Goal: Information Seeking & Learning: Check status

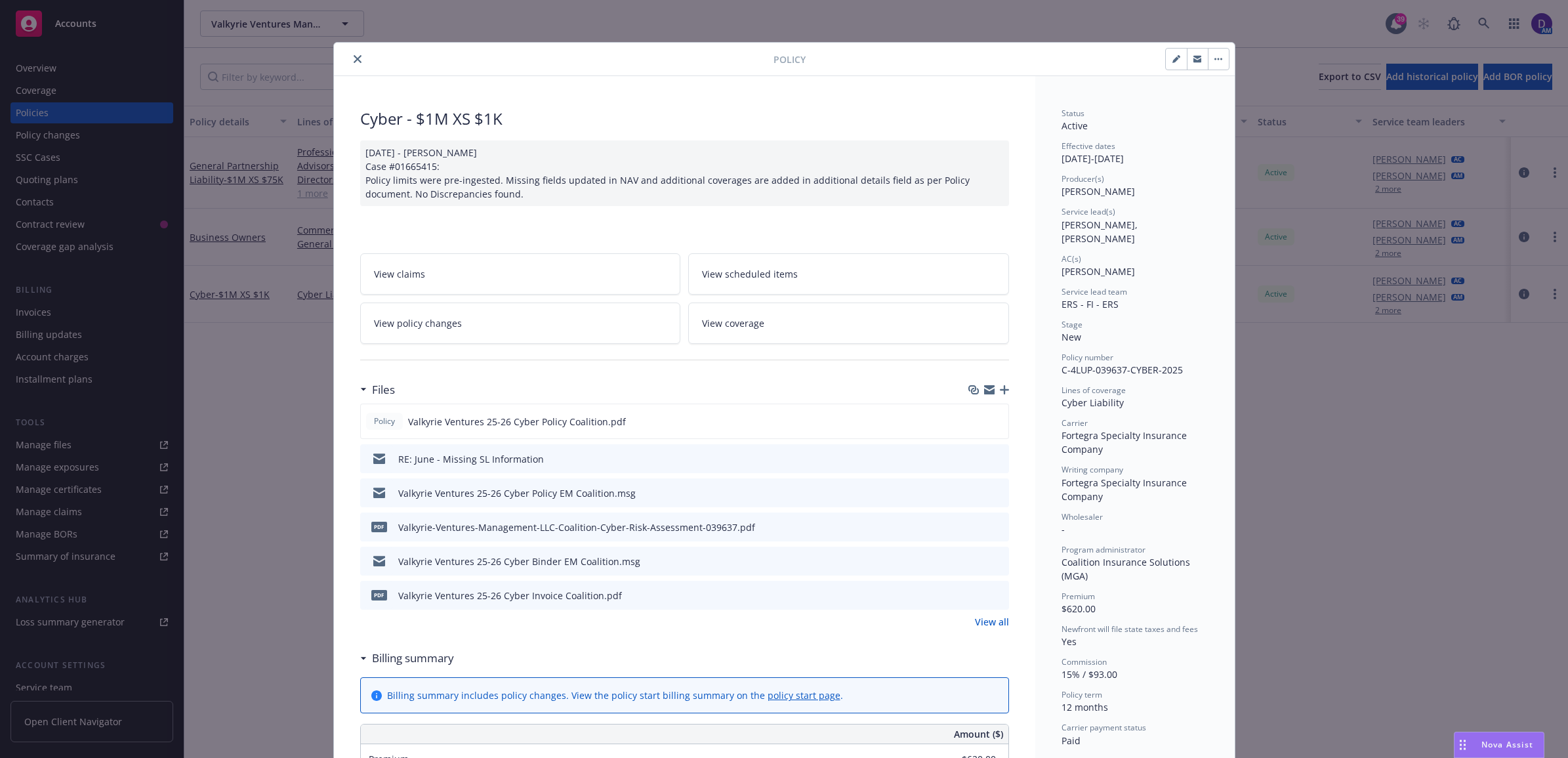
click at [355, 61] on icon "close" at bounding box center [358, 59] width 8 height 8
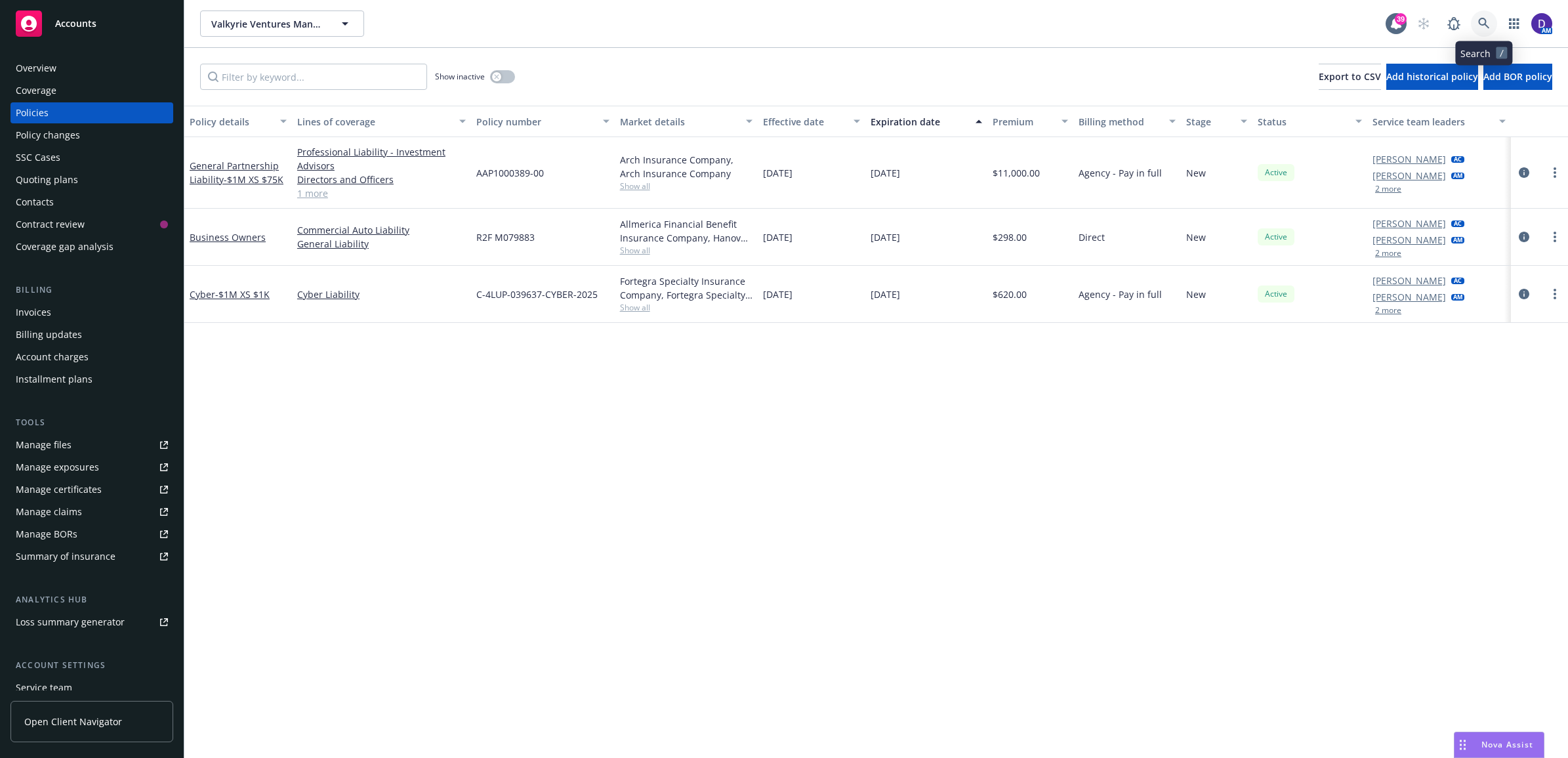
click at [1474, 25] on link at bounding box center [1483, 23] width 26 height 26
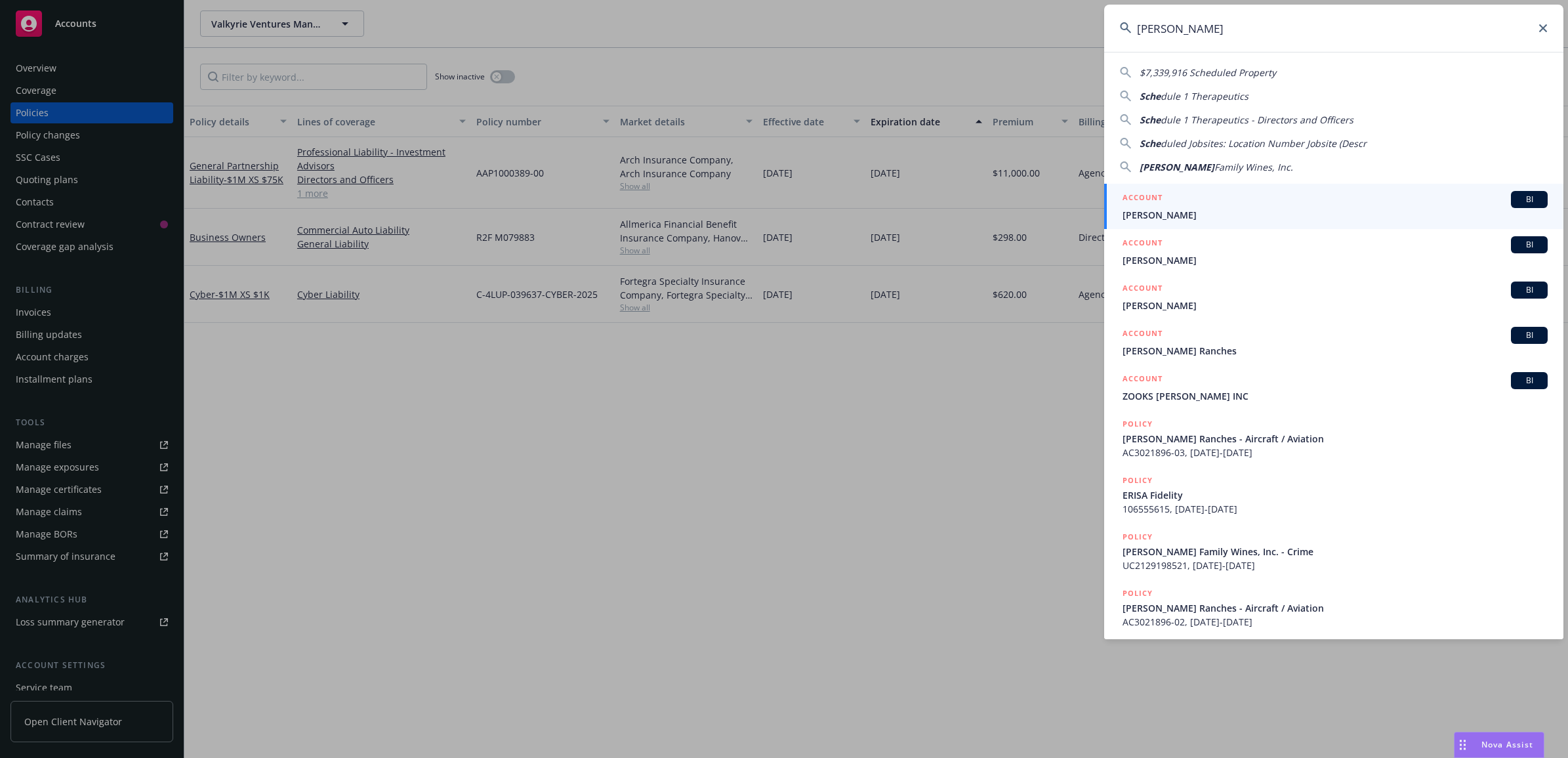
type input "Scheid"
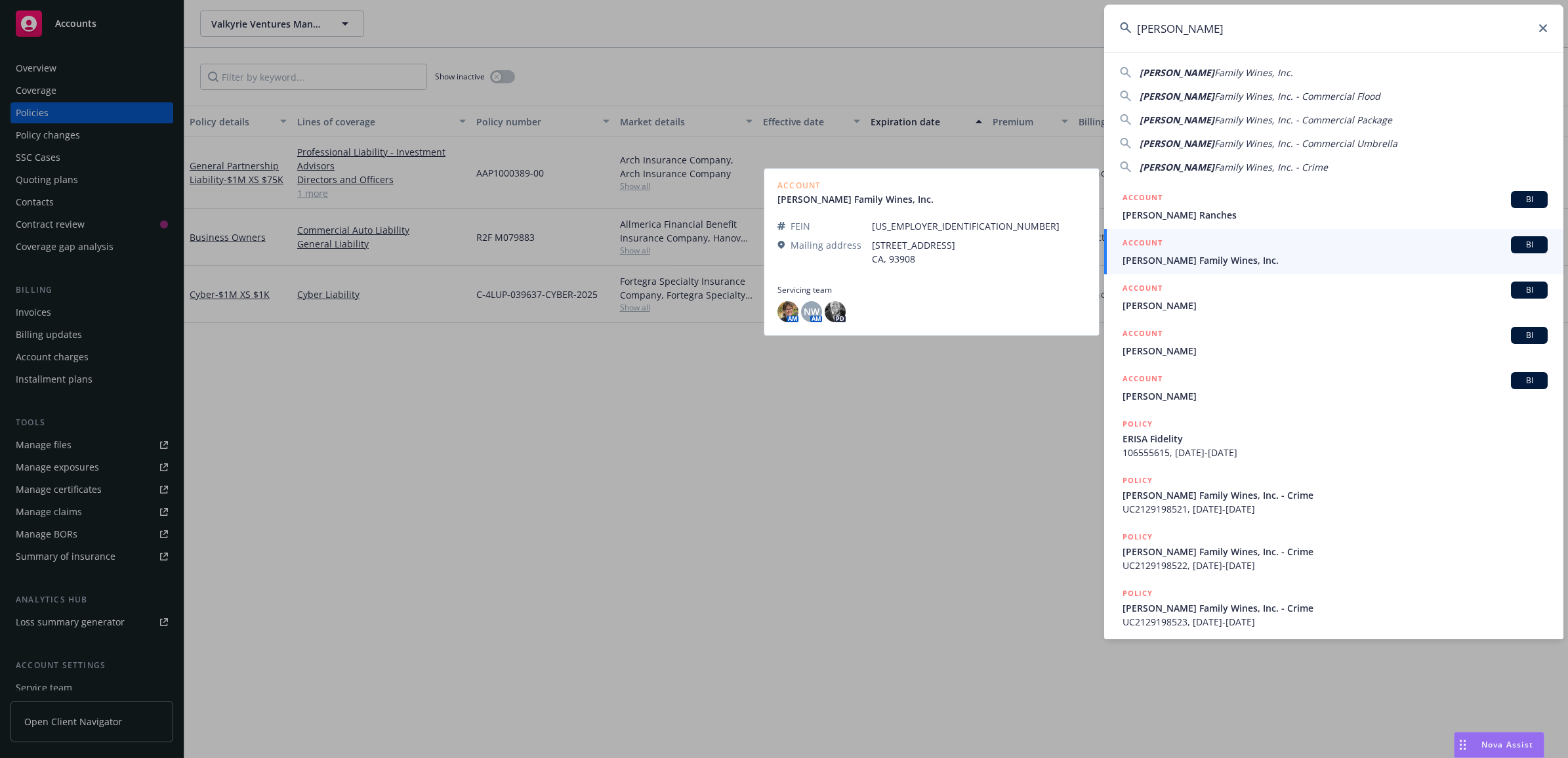
click at [1270, 261] on span "[PERSON_NAME] Family Wines, Inc." at bounding box center [1334, 260] width 425 height 14
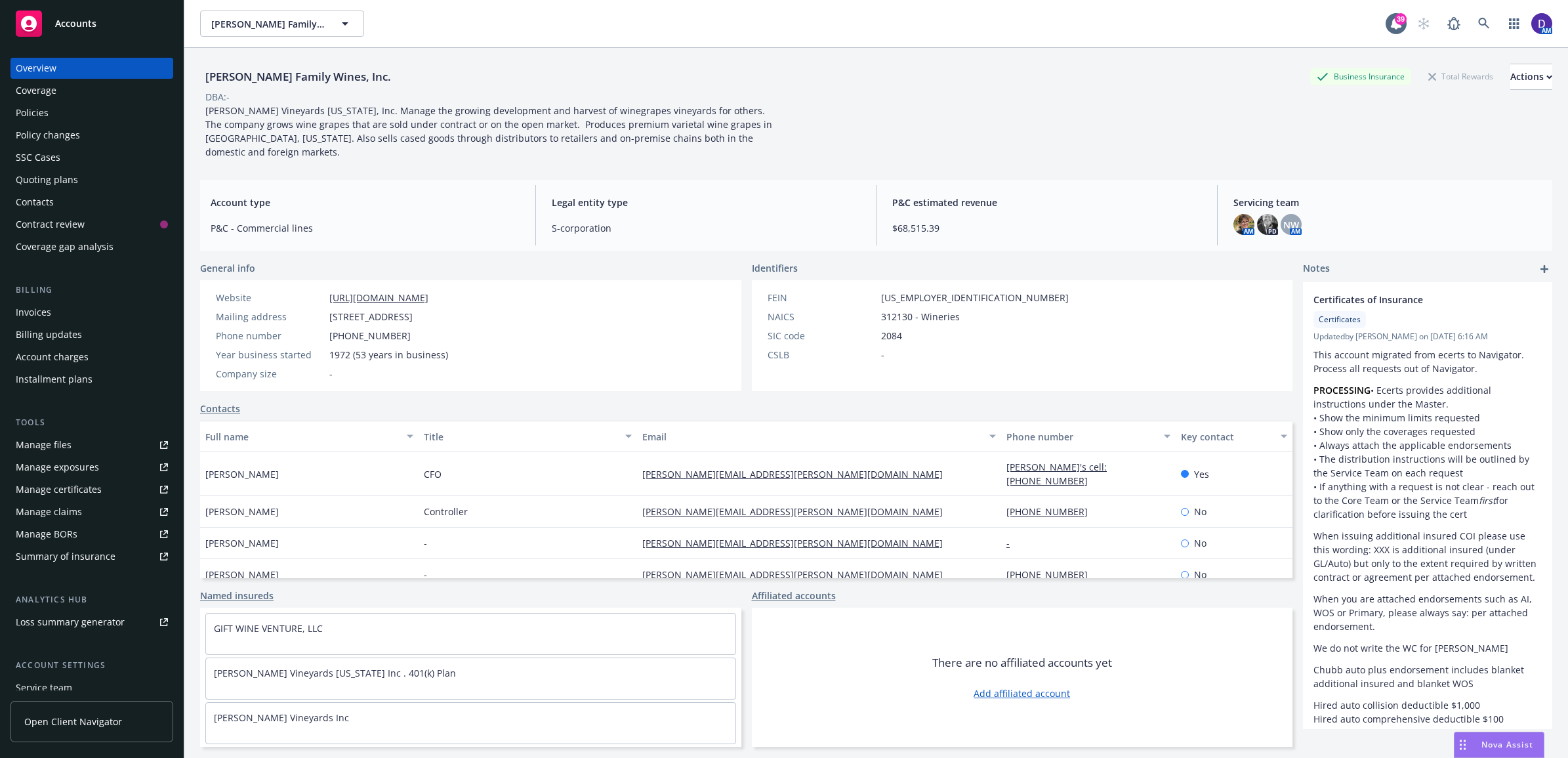
click at [57, 120] on div "Policies" at bounding box center [92, 112] width 153 height 21
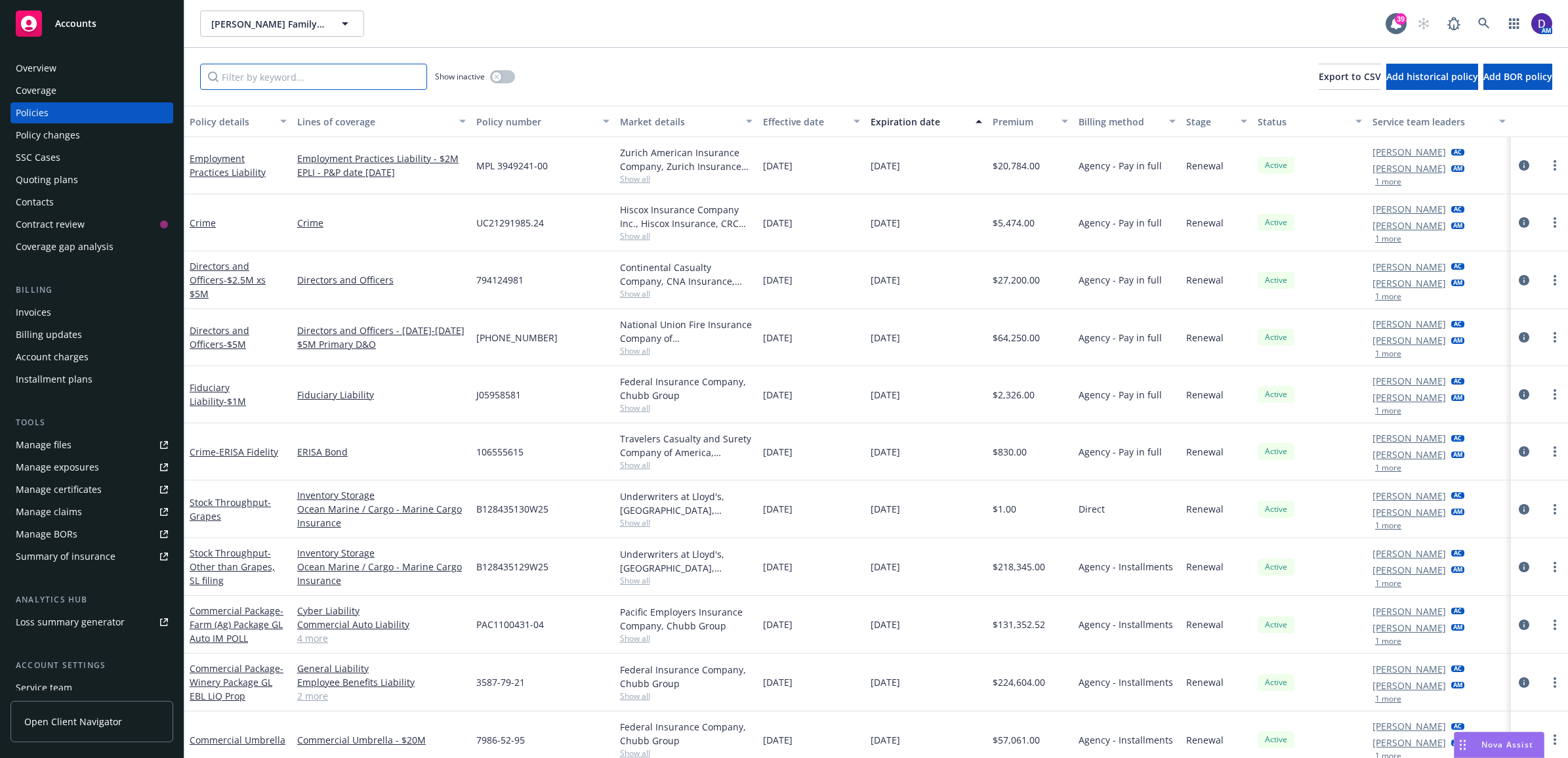
click at [223, 69] on input "Filter by keyword..." at bounding box center [313, 76] width 227 height 26
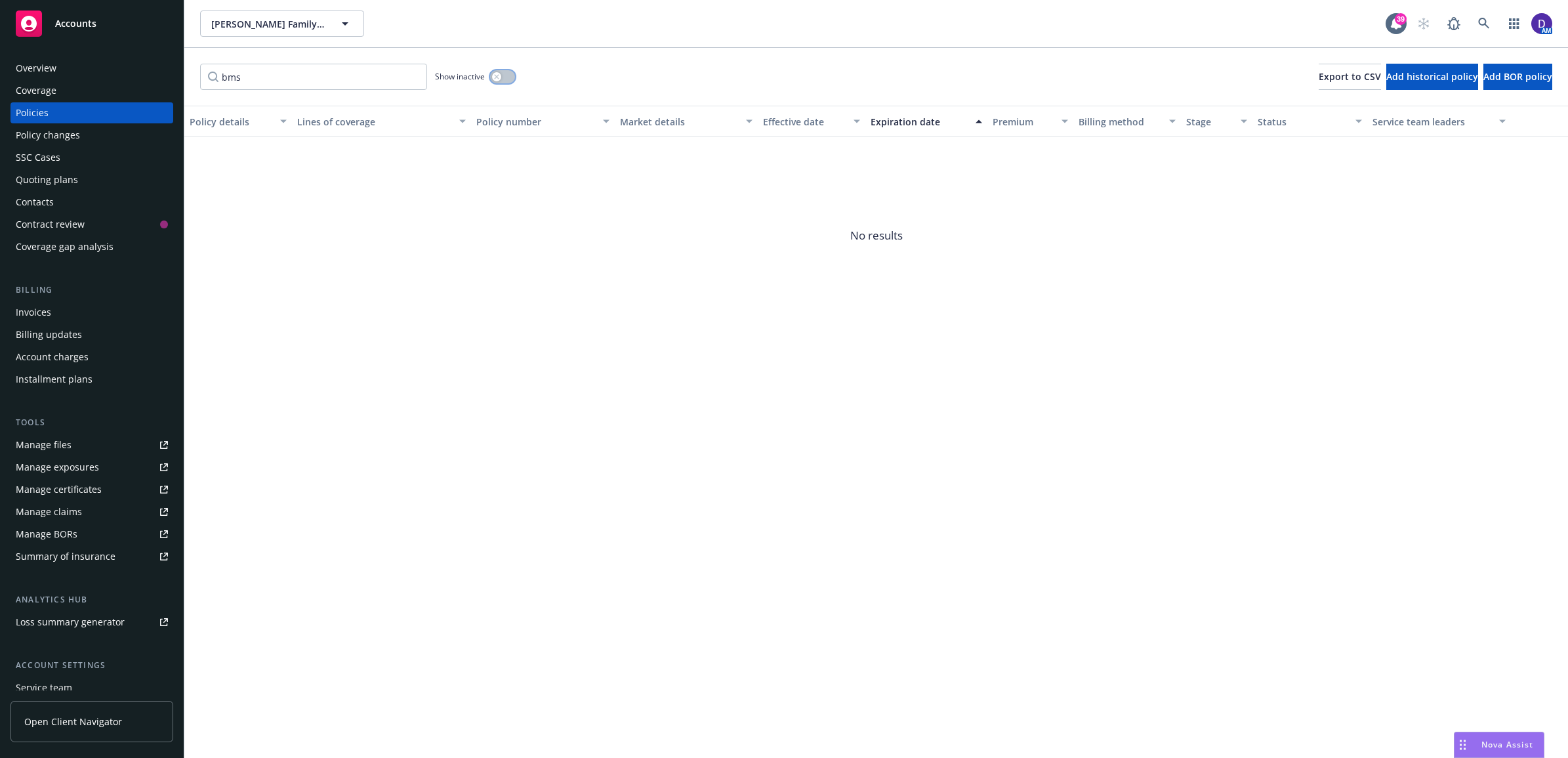
click at [502, 73] on button "button" at bounding box center [502, 76] width 25 height 13
click at [331, 77] on input "bms" at bounding box center [313, 76] width 227 height 26
type input "b"
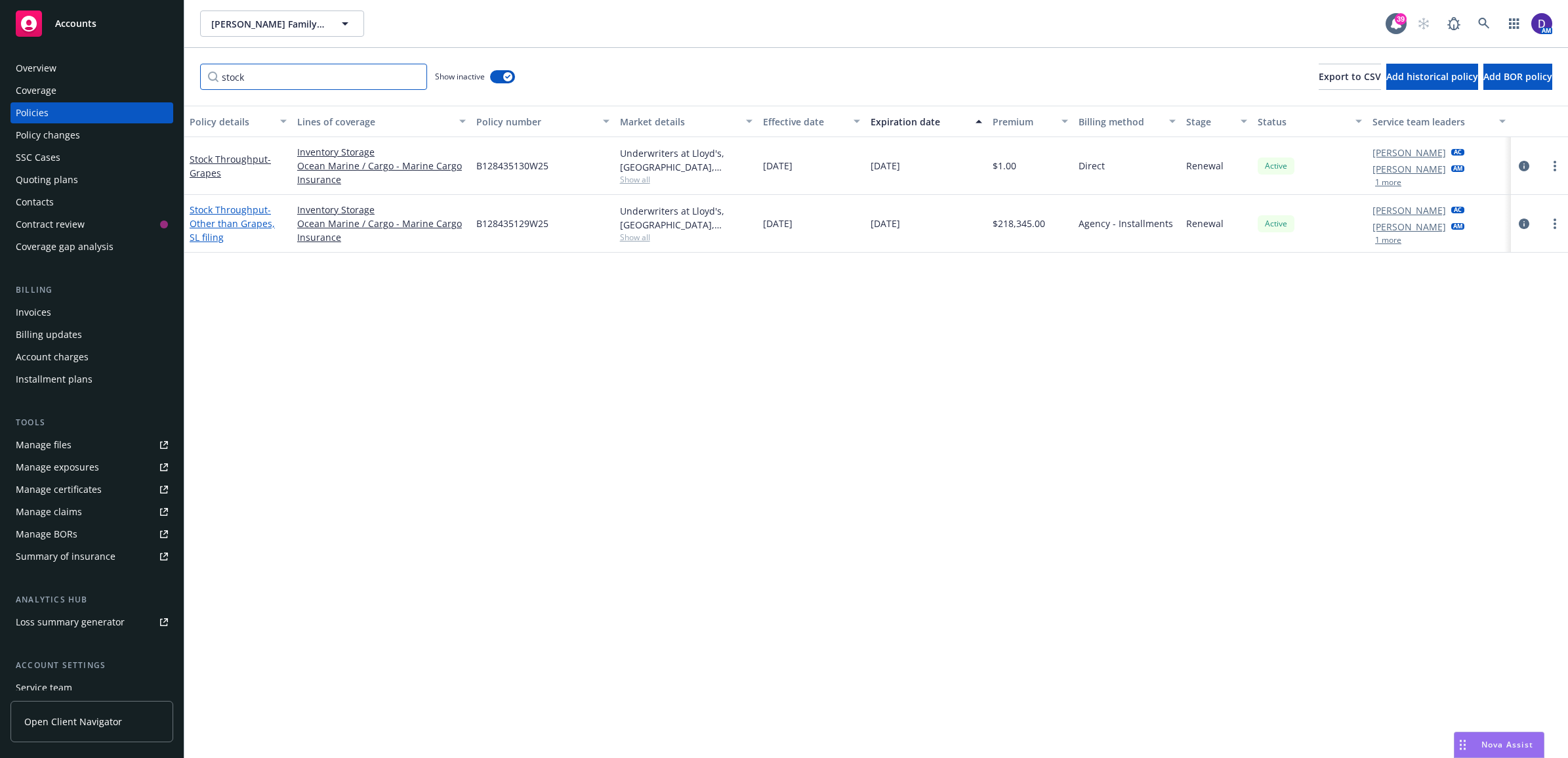
type input "stock"
click at [224, 217] on span "- Other than Grapes, SL filing" at bounding box center [232, 223] width 85 height 40
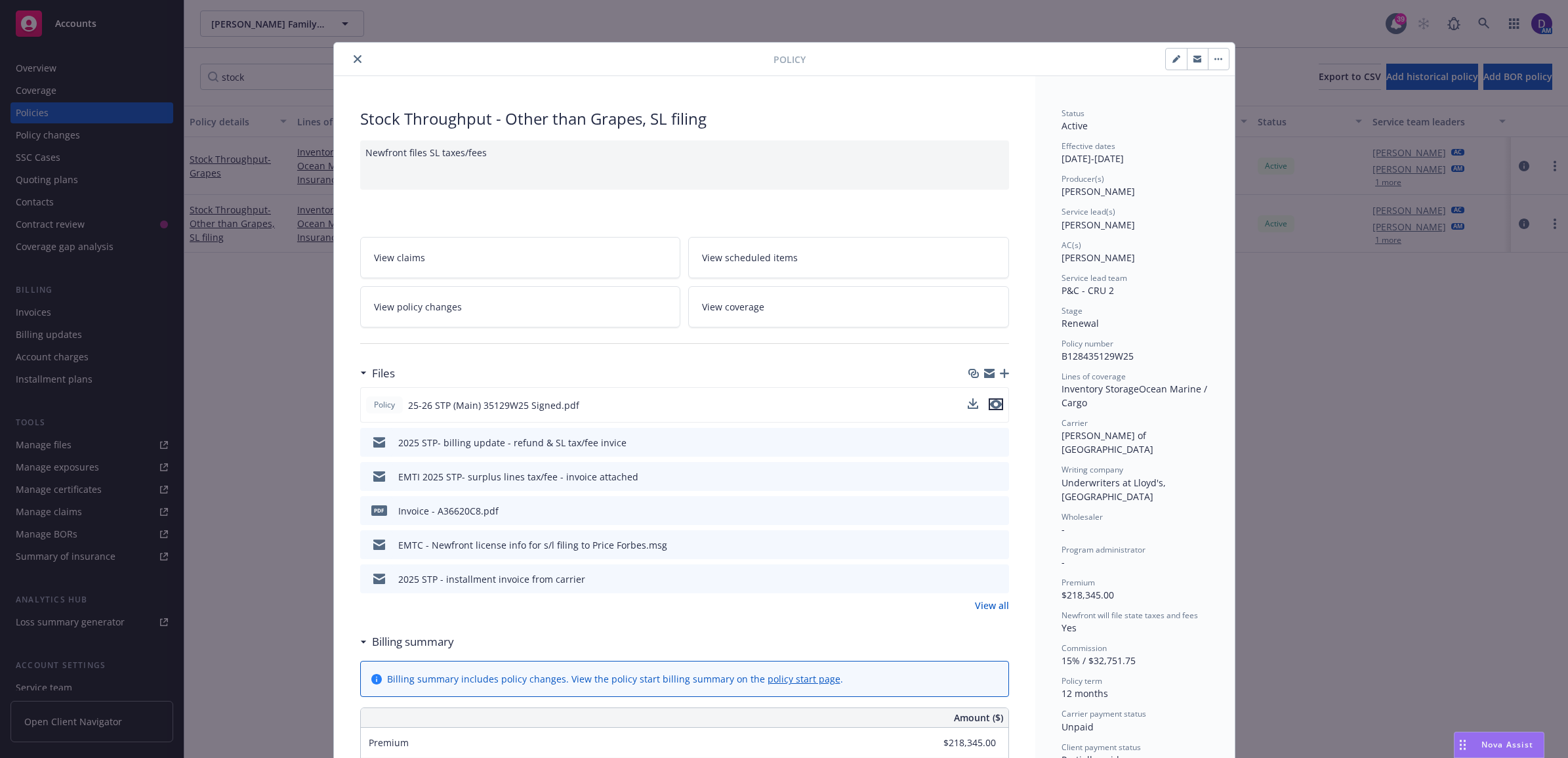
click at [990, 402] on icon "preview file" at bounding box center [996, 404] width 12 height 9
click at [984, 378] on icon "button" at bounding box center [988, 375] width 10 height 6
click at [966, 605] on div "View all" at bounding box center [684, 605] width 649 height 14
click at [980, 605] on link "View all" at bounding box center [992, 605] width 34 height 14
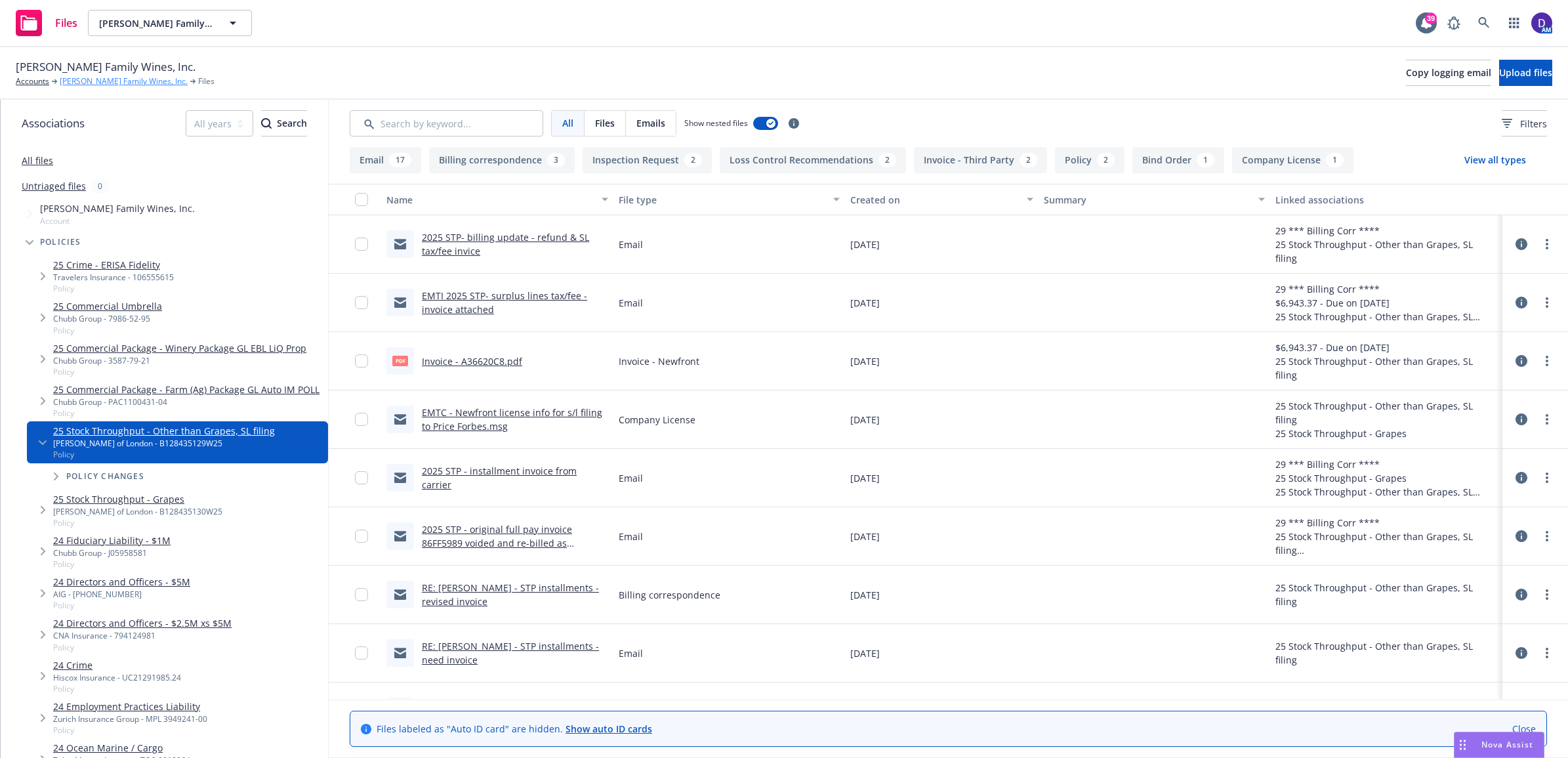
click at [101, 79] on link "[PERSON_NAME] Family Wines, Inc." at bounding box center [123, 81] width 128 height 12
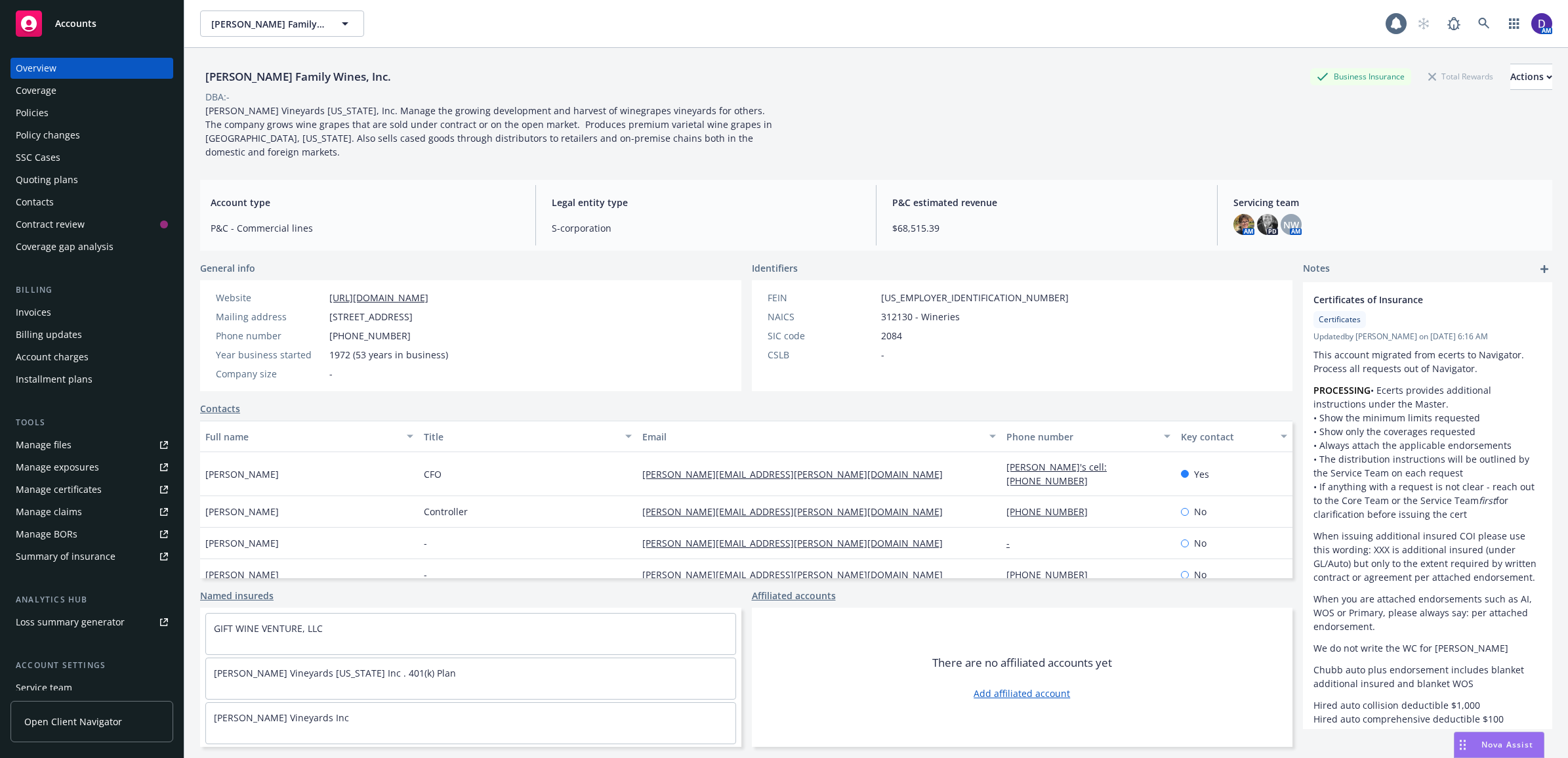
click at [39, 116] on div "Policies" at bounding box center [32, 112] width 33 height 21
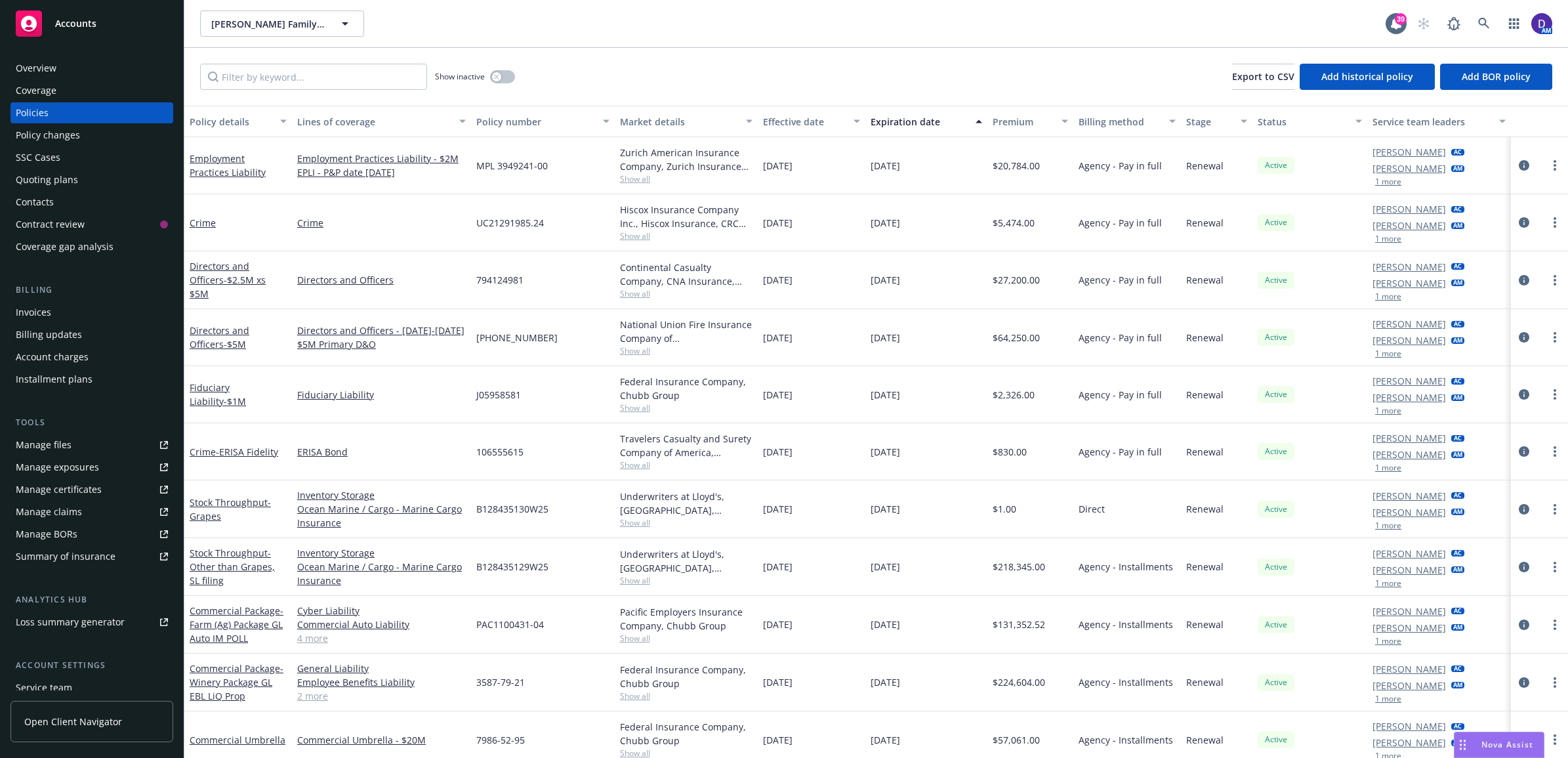
click at [56, 425] on div "Tools" at bounding box center [91, 422] width 163 height 13
click at [59, 445] on div "Manage files" at bounding box center [43, 444] width 56 height 21
click at [1477, 23] on link at bounding box center [1483, 23] width 26 height 26
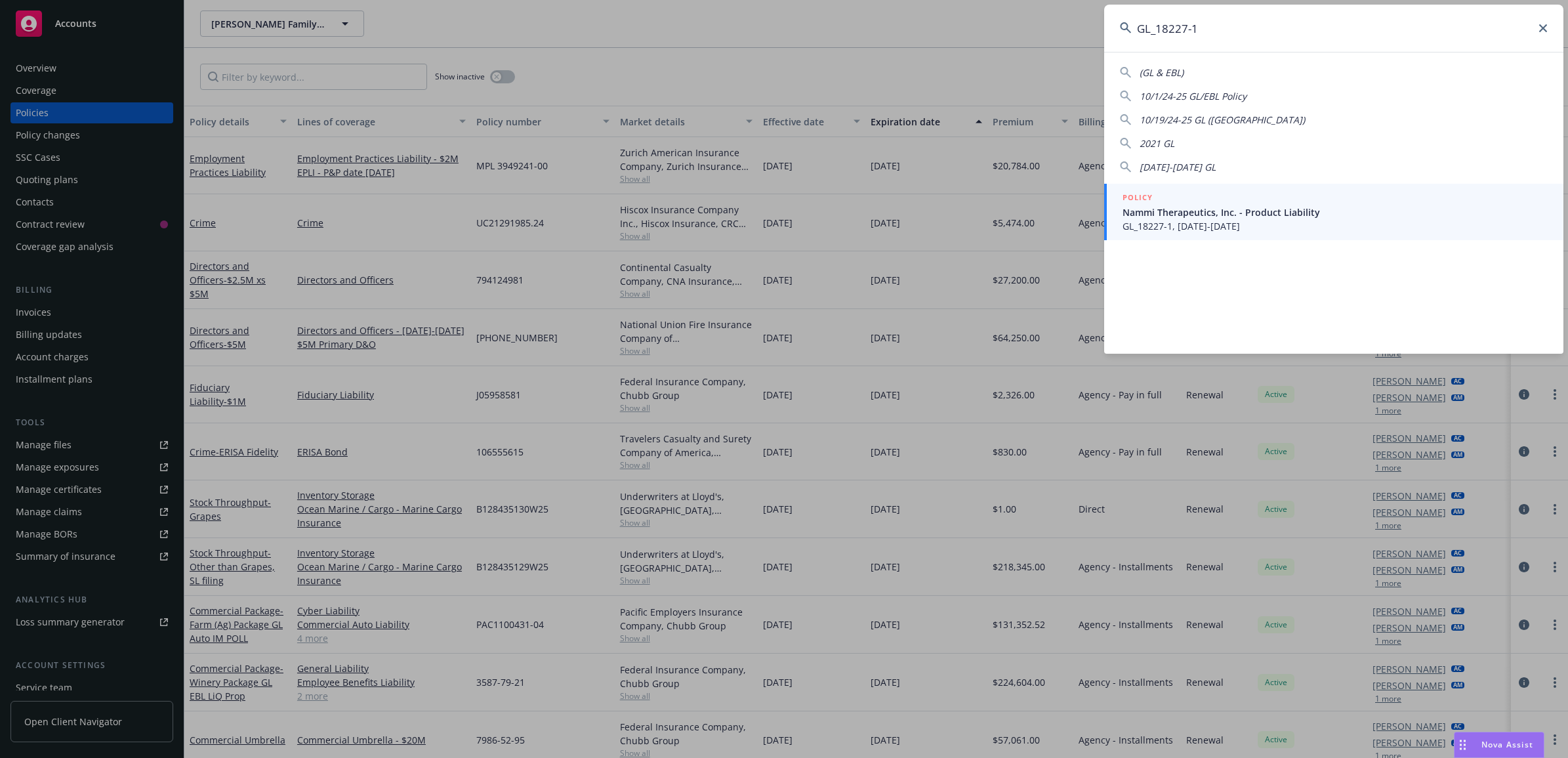
type input "GL_18227-1"
click at [1165, 212] on span "Nammi Therapeutics, Inc. - Product Liability" at bounding box center [1334, 212] width 425 height 14
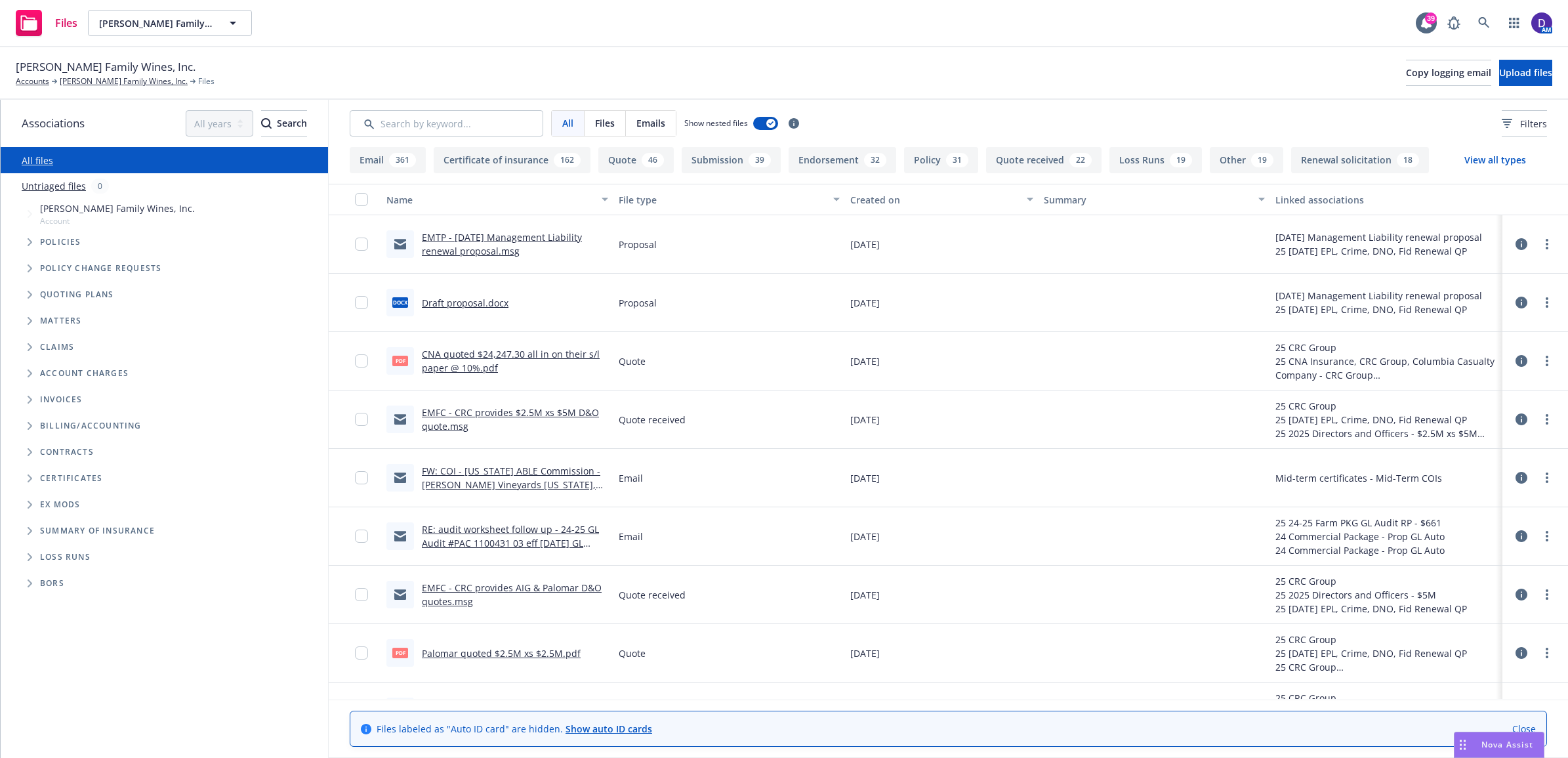
click at [881, 204] on div "Created on" at bounding box center [934, 200] width 168 height 14
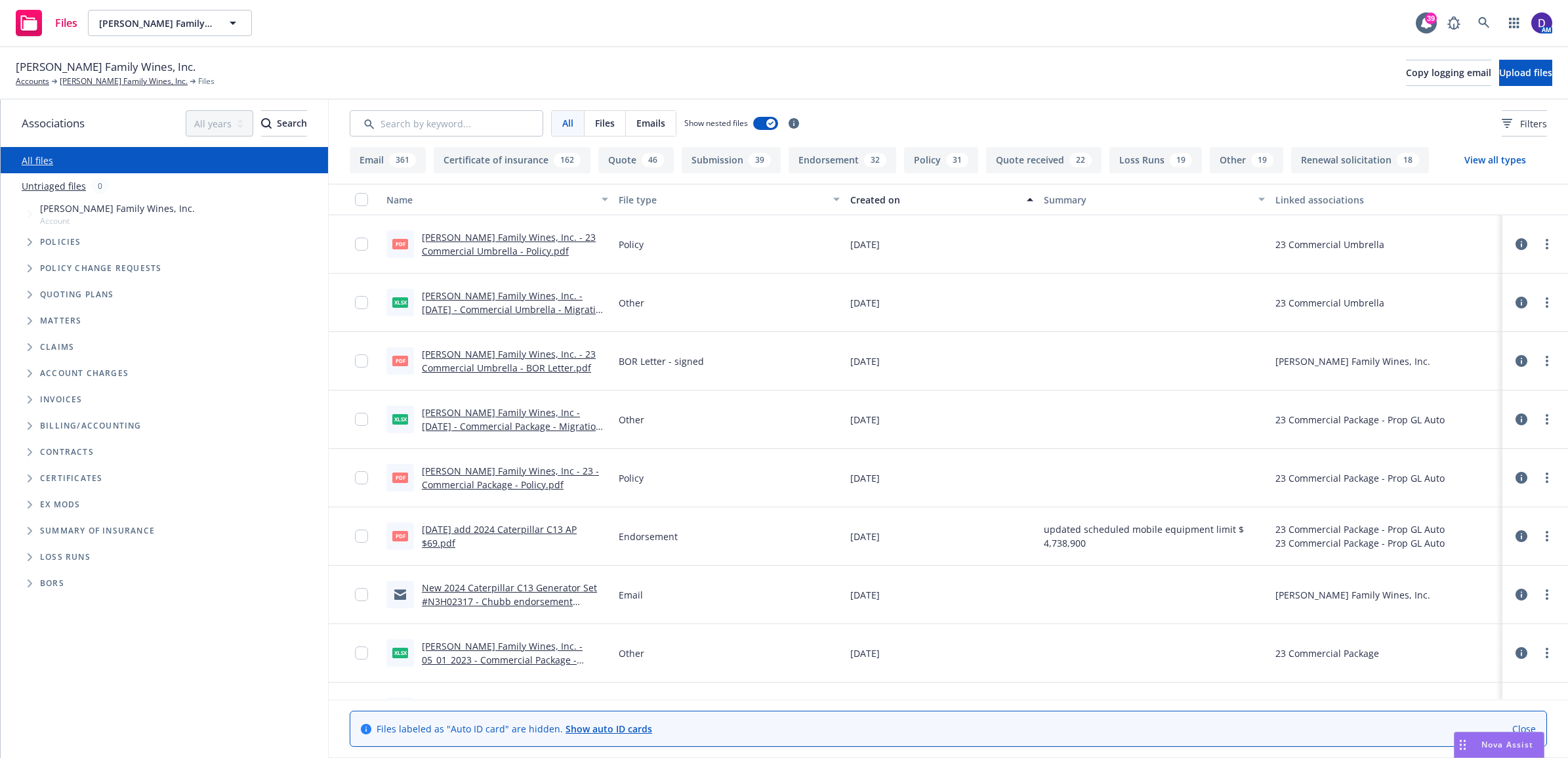
click at [883, 198] on div "Created on" at bounding box center [934, 200] width 168 height 14
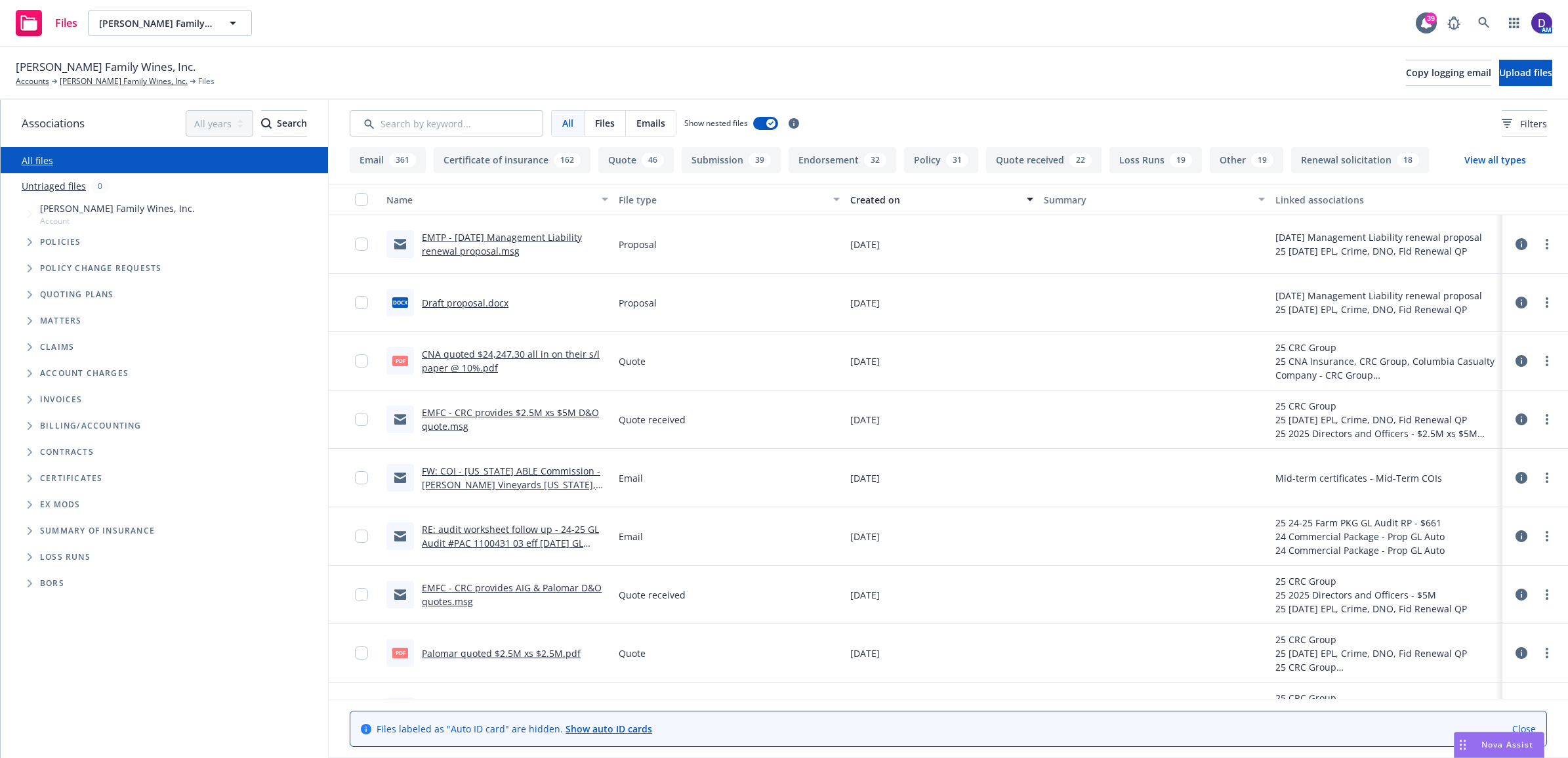
click at [94, 219] on span "Account" at bounding box center [117, 221] width 155 height 11
